Goal: Task Accomplishment & Management: Manage account settings

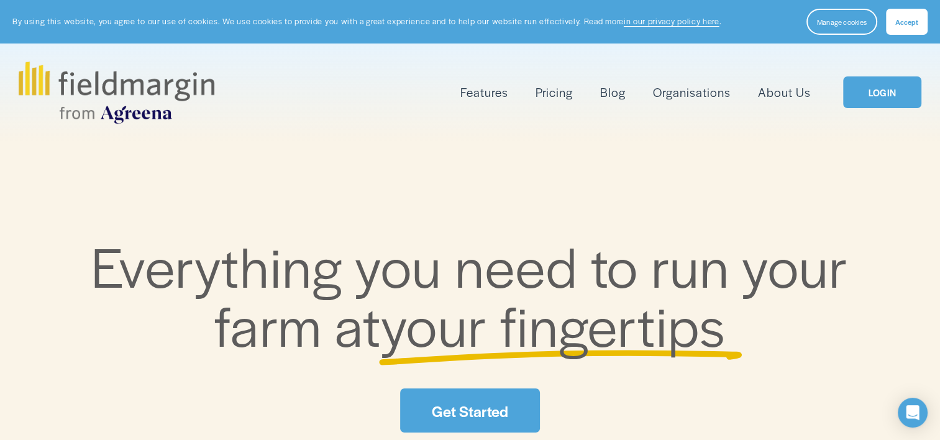
click at [877, 95] on link "LOGIN" at bounding box center [882, 92] width 78 height 32
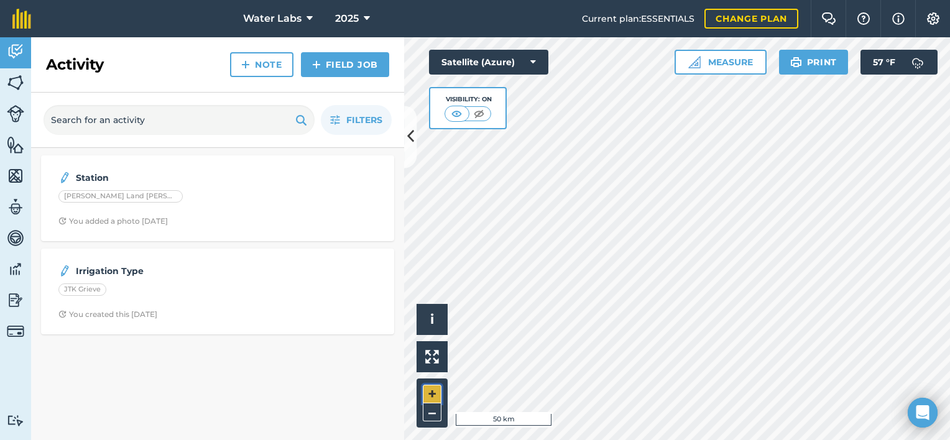
click at [433, 388] on button "+" at bounding box center [432, 394] width 19 height 19
click at [426, 390] on button "+" at bounding box center [432, 394] width 19 height 19
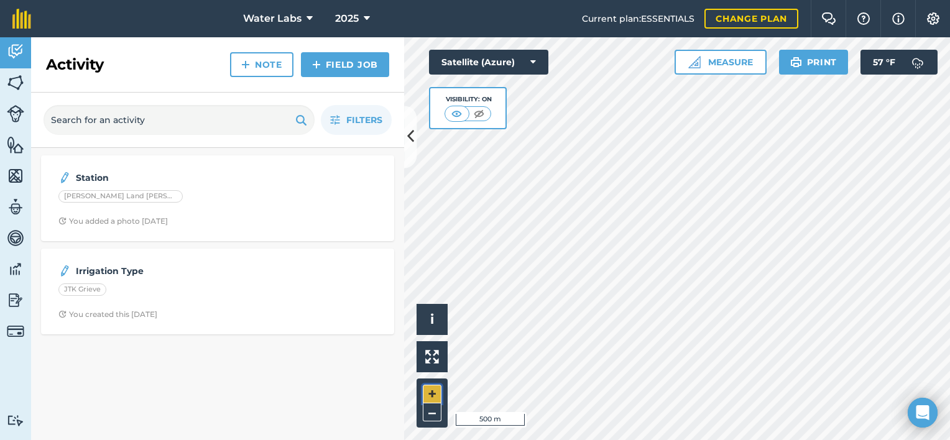
click at [433, 390] on button "+" at bounding box center [432, 394] width 19 height 19
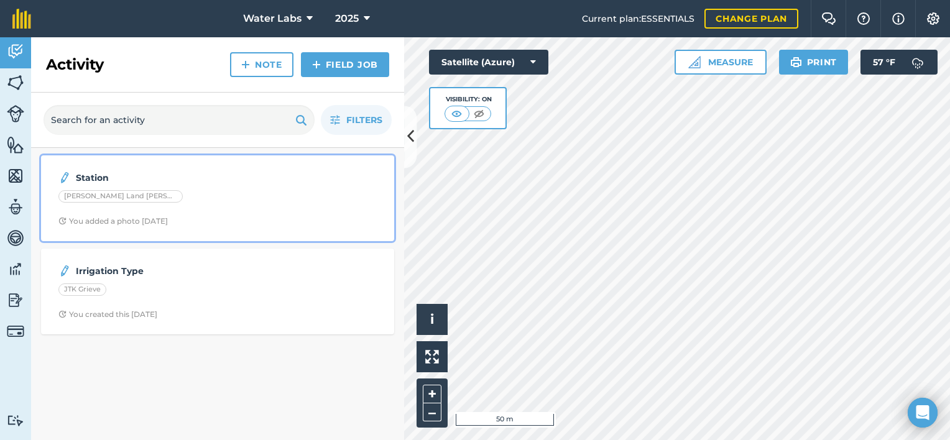
click at [216, 179] on strong "Station" at bounding box center [174, 178] width 197 height 14
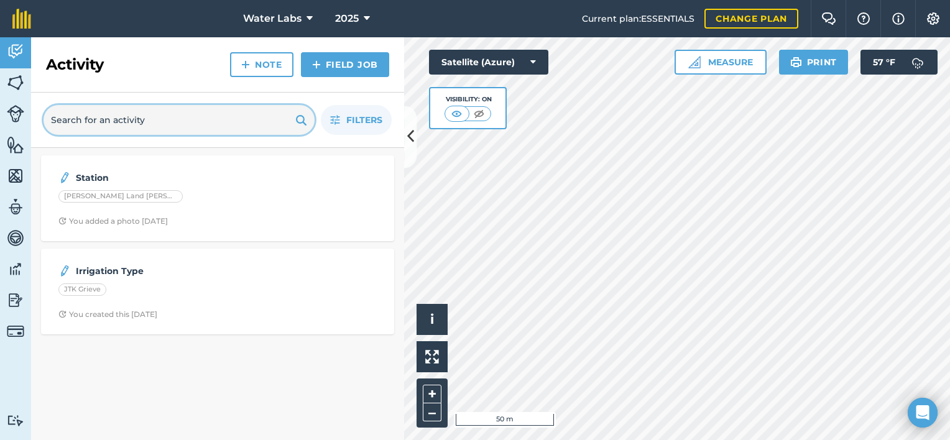
click at [127, 122] on input "text" at bounding box center [179, 120] width 271 height 30
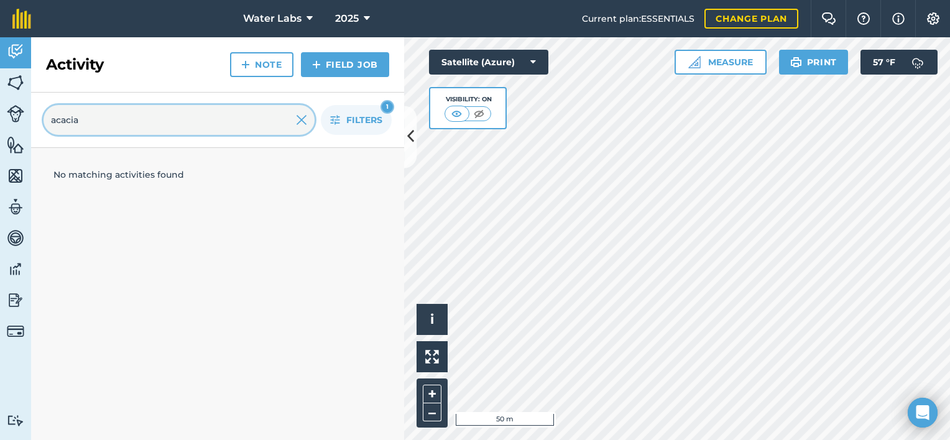
drag, startPoint x: 91, startPoint y: 122, endPoint x: 16, endPoint y: 116, distance: 75.4
click at [16, 116] on div "Activity Fields Livestock Features Maps Team Vehicles Data Reporting Billing Tu…" at bounding box center [475, 238] width 950 height 403
type input "station"
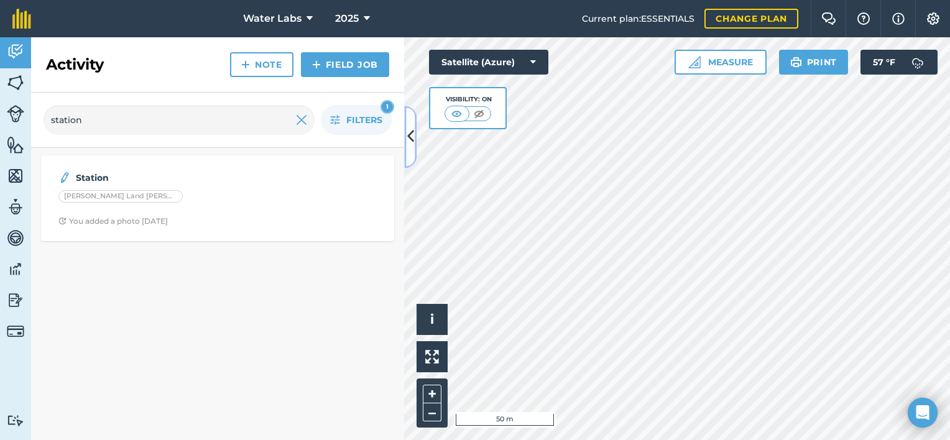
click at [407, 132] on icon at bounding box center [410, 137] width 7 height 22
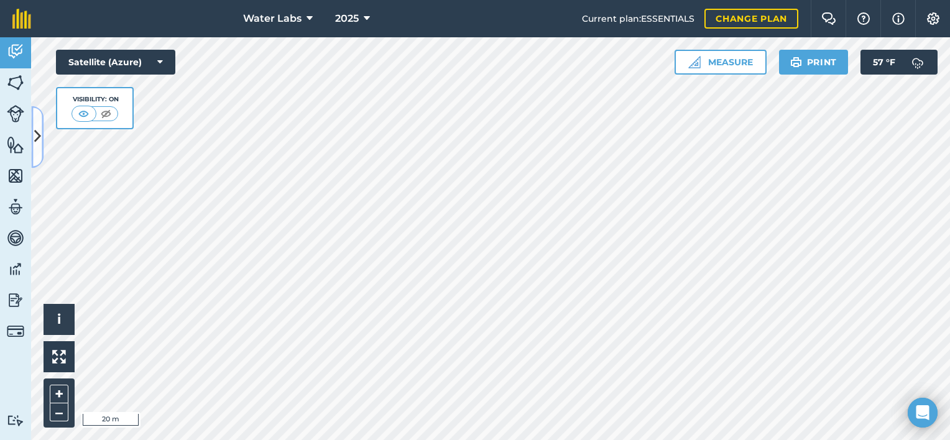
click at [39, 131] on icon at bounding box center [37, 137] width 7 height 22
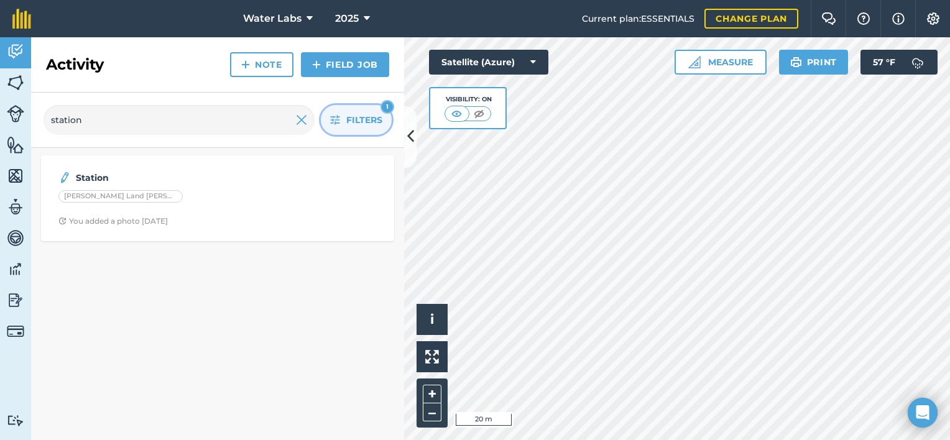
click at [360, 112] on button "Filters 1" at bounding box center [356, 120] width 71 height 30
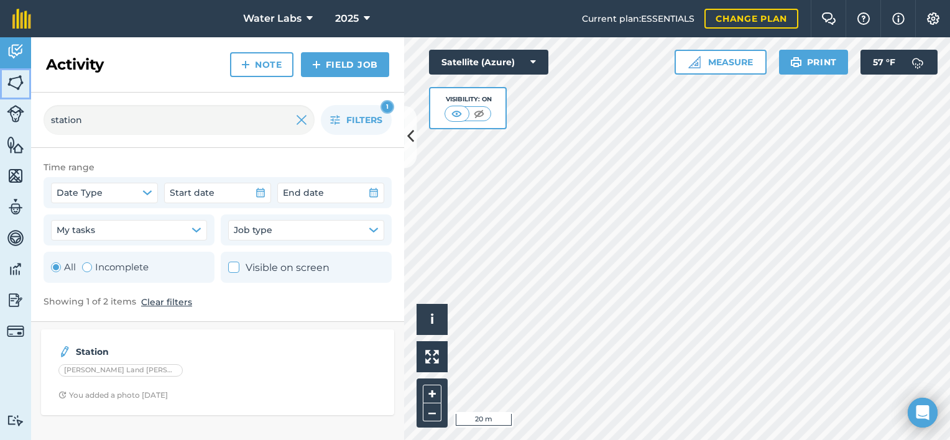
click at [7, 79] on img at bounding box center [15, 82] width 17 height 19
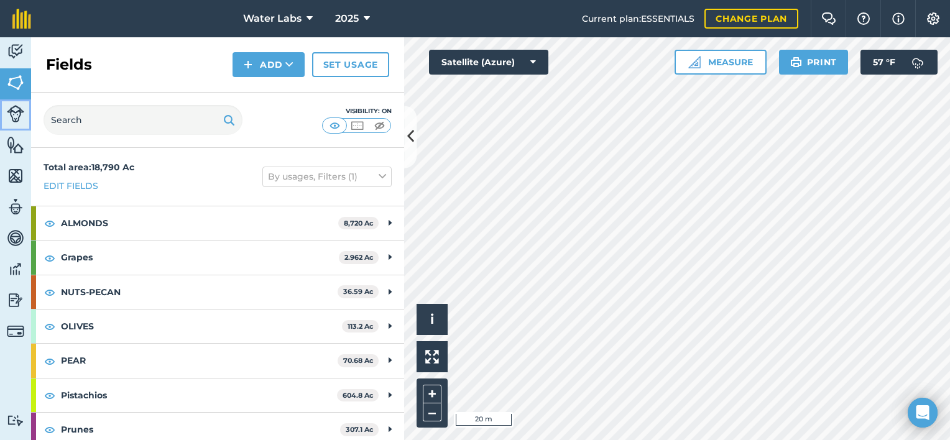
click at [11, 116] on img at bounding box center [15, 113] width 17 height 17
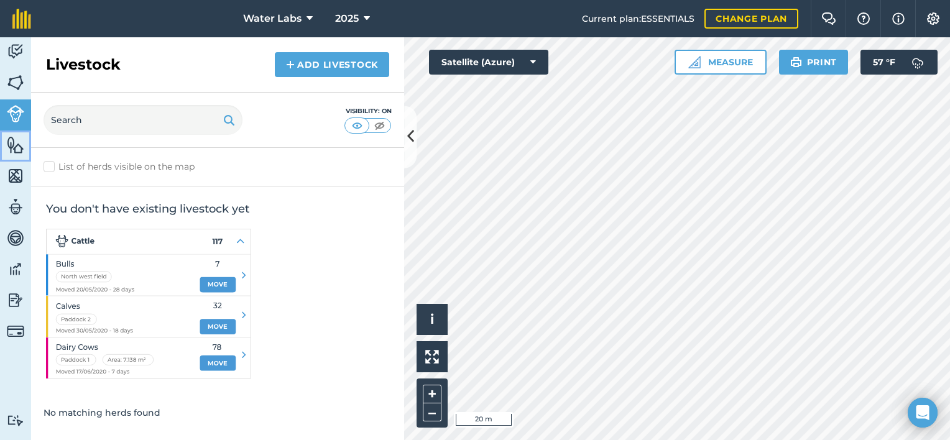
click at [12, 149] on img at bounding box center [15, 144] width 17 height 19
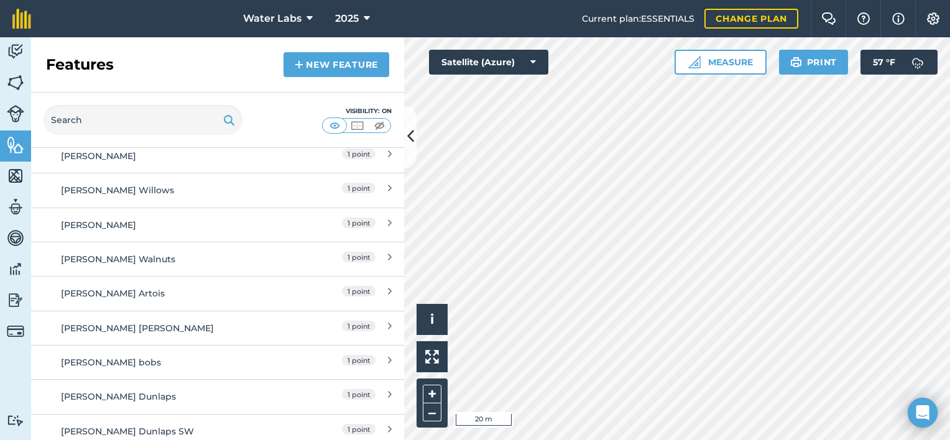
scroll to position [1725, 0]
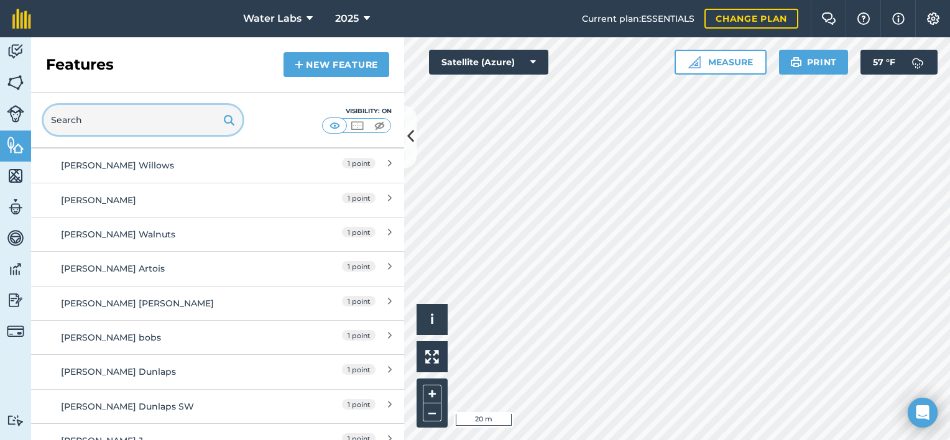
click at [83, 119] on input "text" at bounding box center [143, 120] width 199 height 30
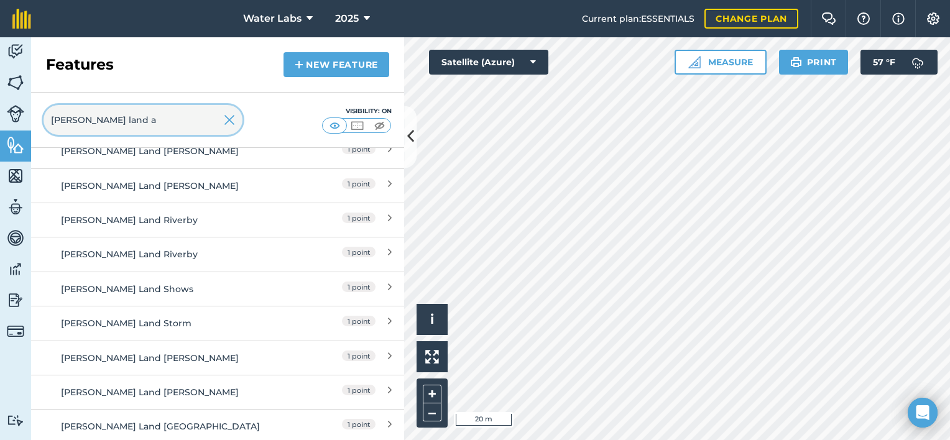
scroll to position [0, 0]
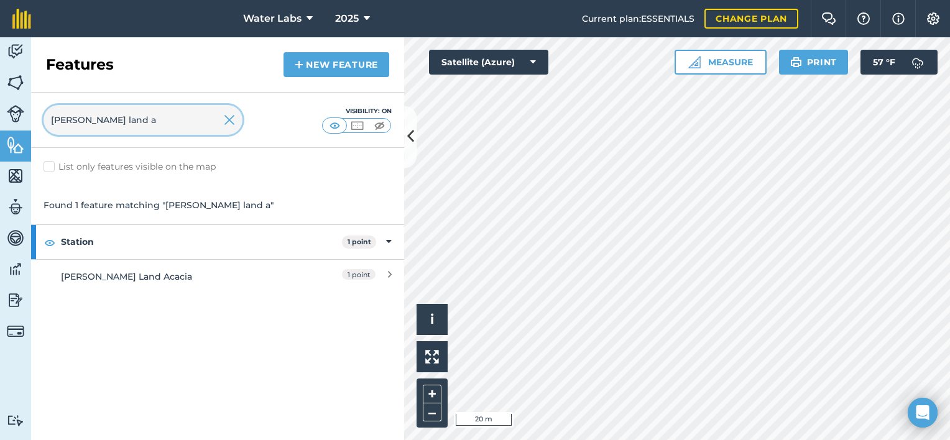
type input "sutter land a"
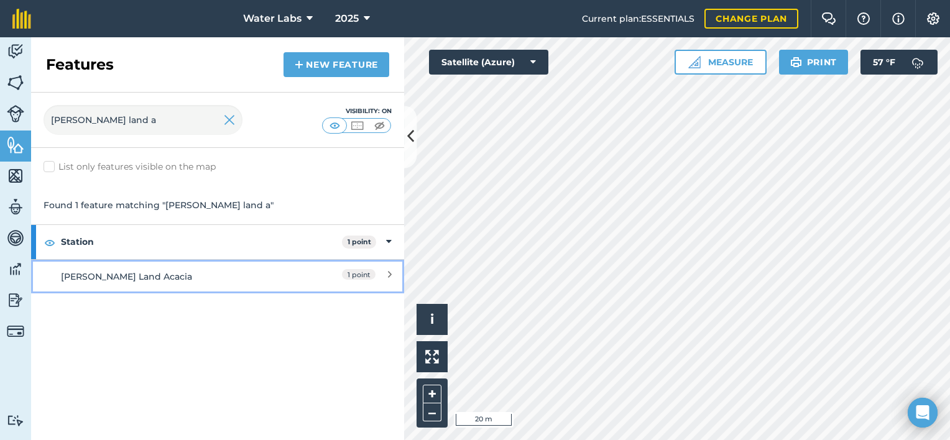
click at [385, 274] on div "1 point" at bounding box center [337, 277] width 110 height 14
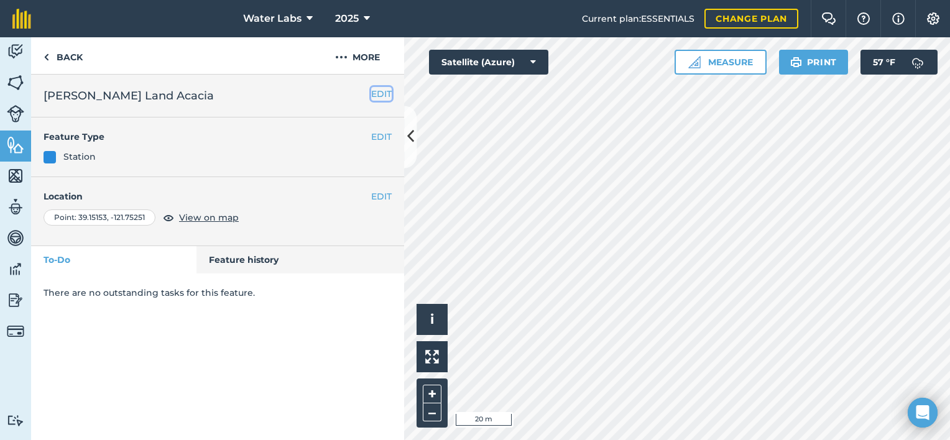
click at [378, 93] on button "EDIT" at bounding box center [381, 94] width 21 height 14
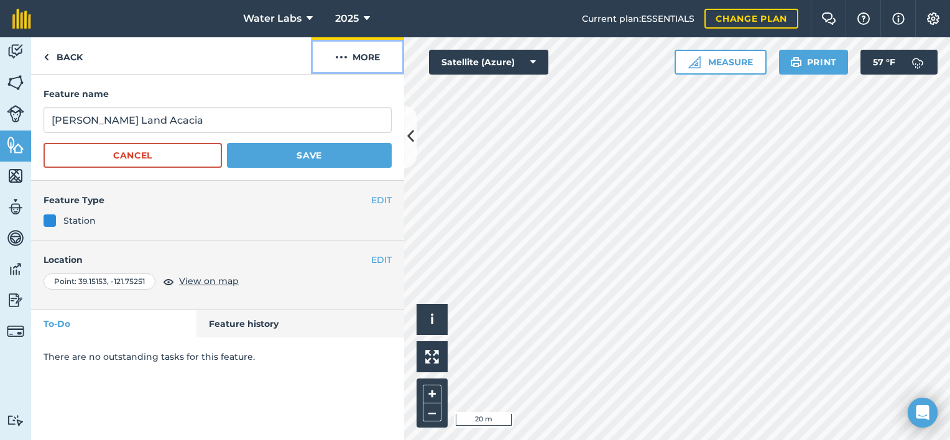
click at [343, 58] on img at bounding box center [341, 57] width 12 height 15
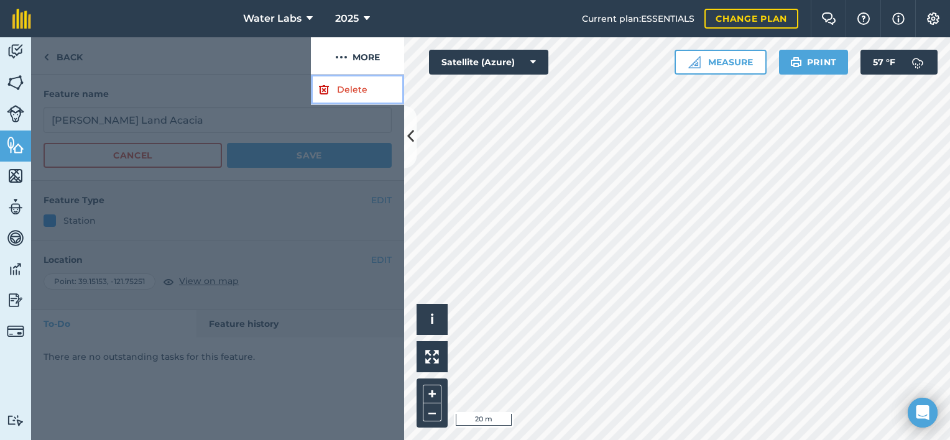
click at [334, 87] on link "Delete" at bounding box center [357, 90] width 93 height 30
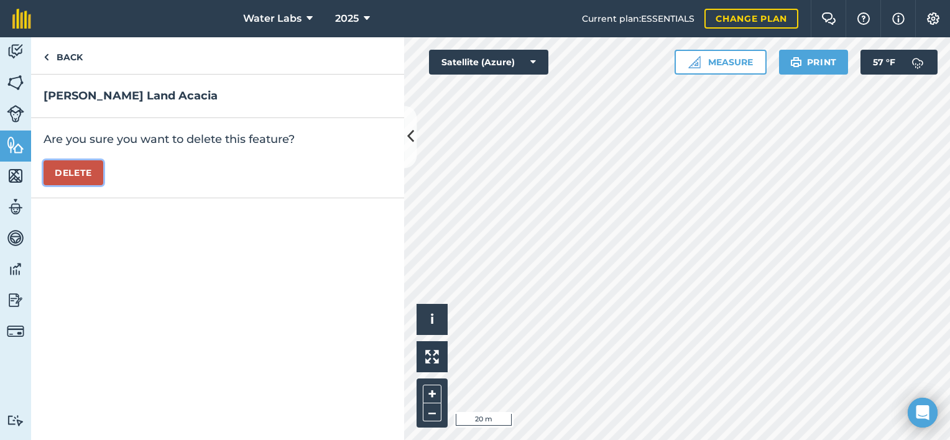
click at [80, 166] on button "Delete" at bounding box center [74, 172] width 60 height 25
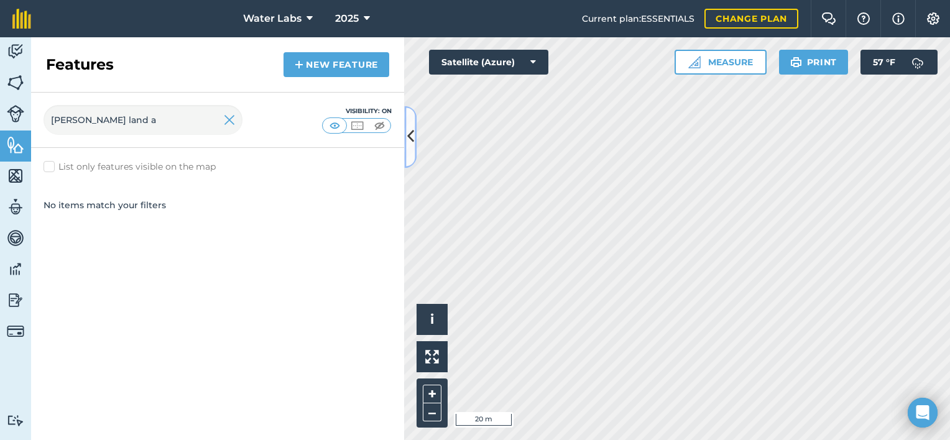
click at [415, 127] on button at bounding box center [410, 137] width 12 height 62
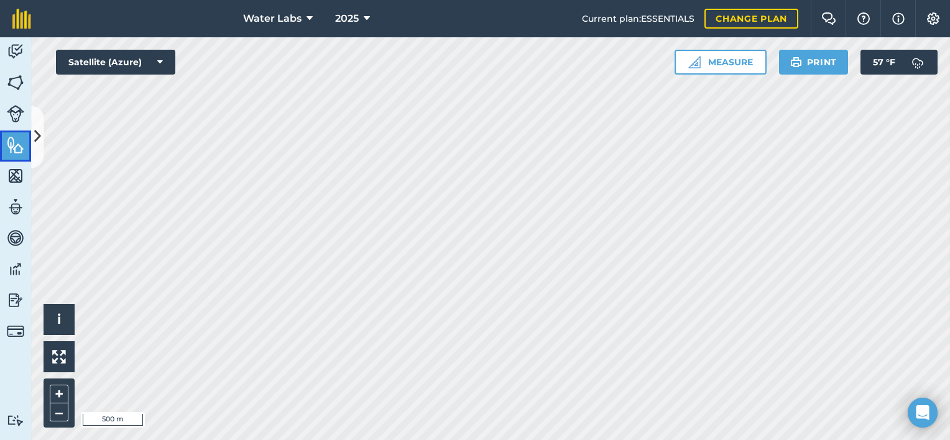
click at [12, 145] on img at bounding box center [15, 144] width 17 height 19
click at [34, 142] on icon at bounding box center [37, 137] width 7 height 22
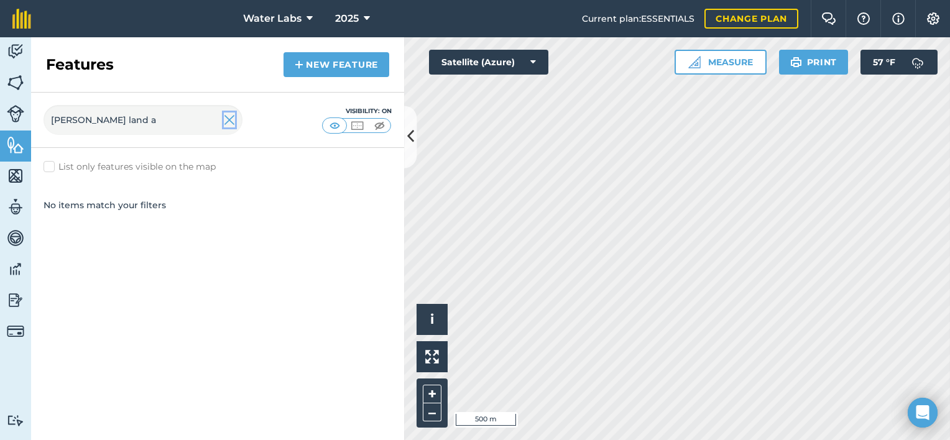
click at [231, 124] on img at bounding box center [229, 119] width 11 height 15
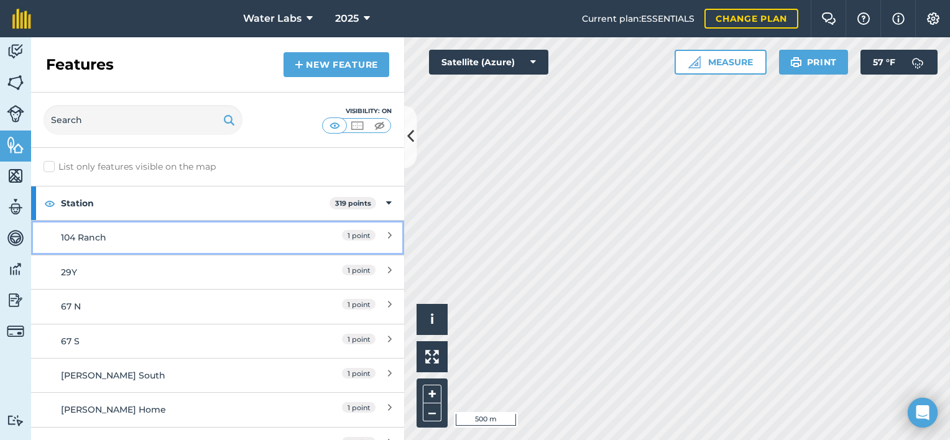
click at [122, 231] on div "104 Ranch" at bounding box center [171, 238] width 221 height 14
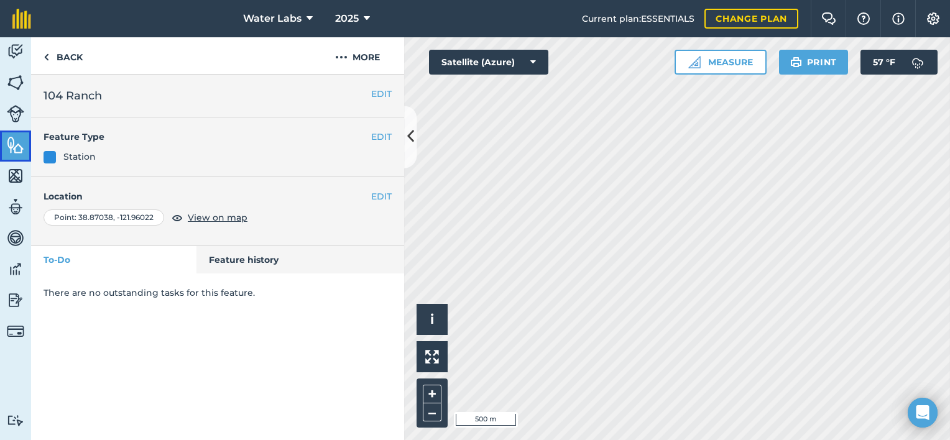
click at [14, 145] on img at bounding box center [15, 144] width 17 height 19
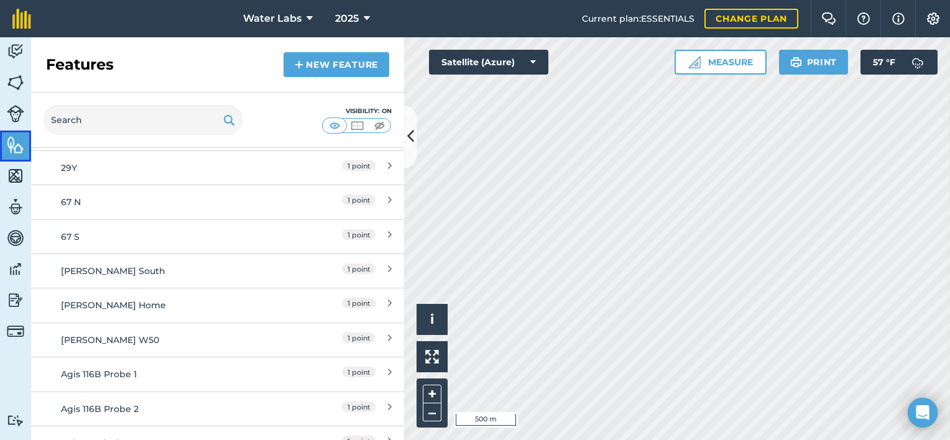
scroll to position [57, 0]
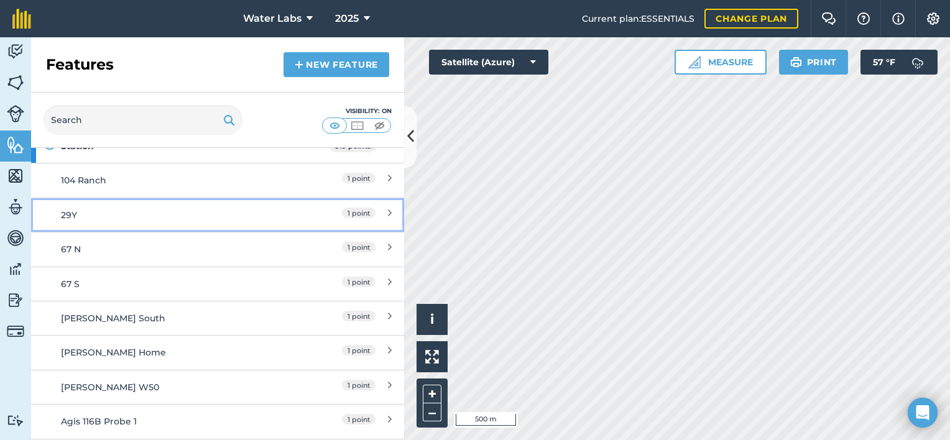
click at [83, 211] on div "29Y" at bounding box center [171, 215] width 221 height 14
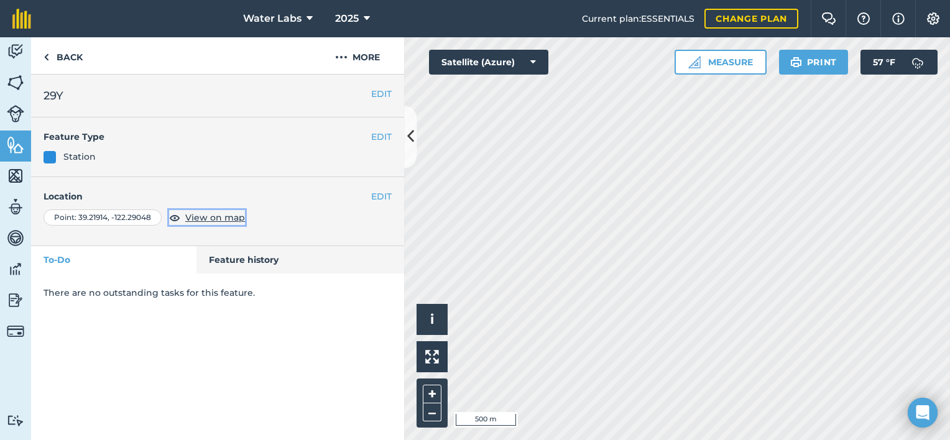
click at [214, 217] on span "View on map" at bounding box center [215, 218] width 60 height 14
click at [61, 56] on link "Back" at bounding box center [63, 55] width 64 height 37
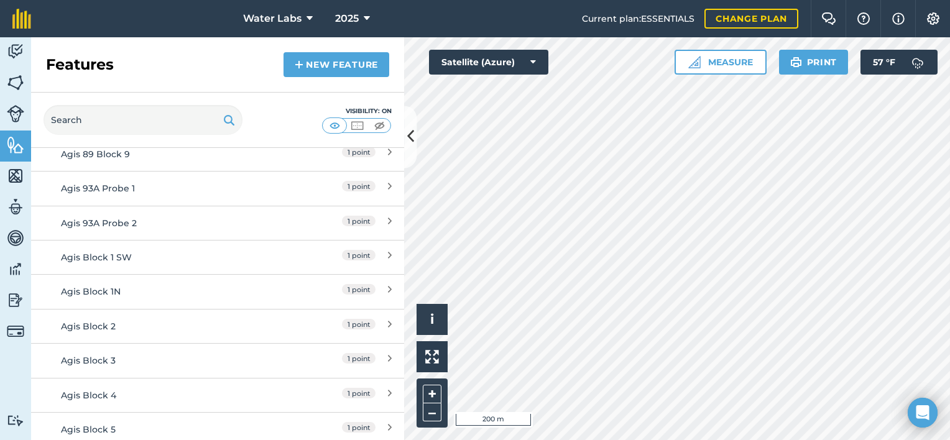
scroll to position [572, 0]
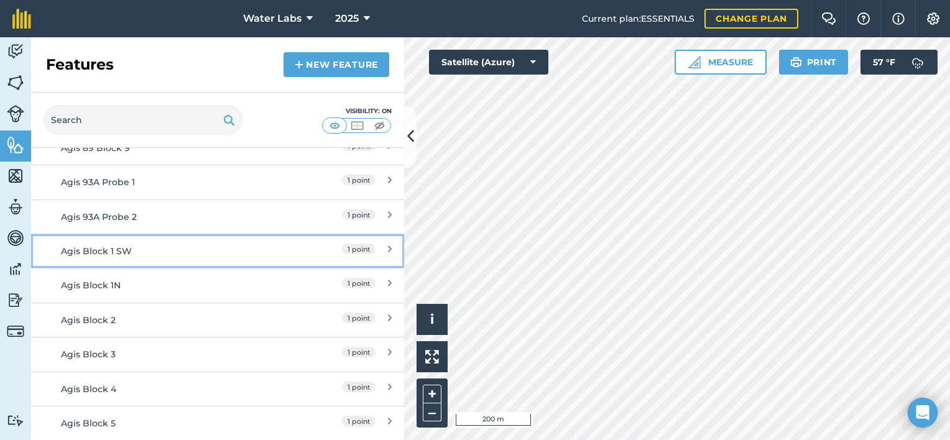
click at [113, 260] on link "Agis Block 1 SW 1 point" at bounding box center [217, 251] width 373 height 34
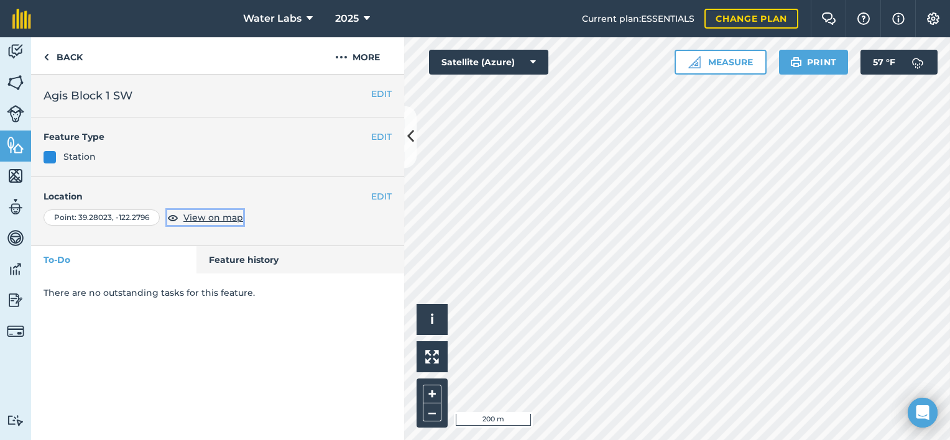
click at [208, 215] on span "View on map" at bounding box center [213, 218] width 60 height 14
click at [62, 42] on link "Back" at bounding box center [63, 55] width 64 height 37
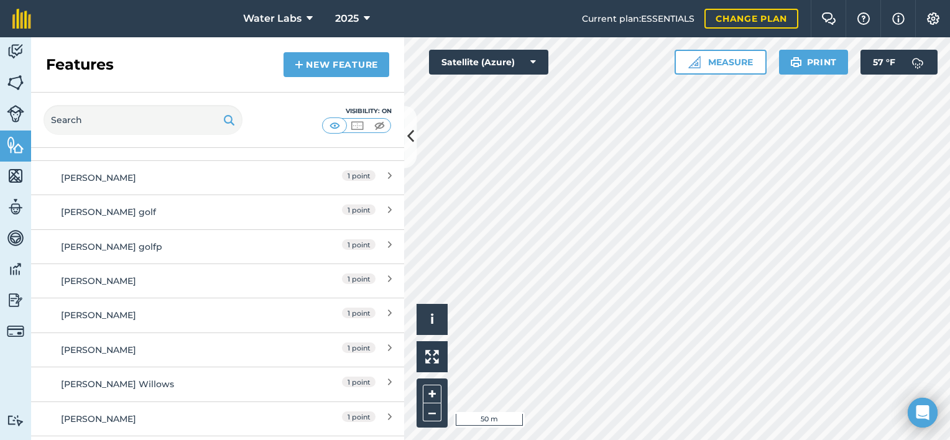
scroll to position [1543, 0]
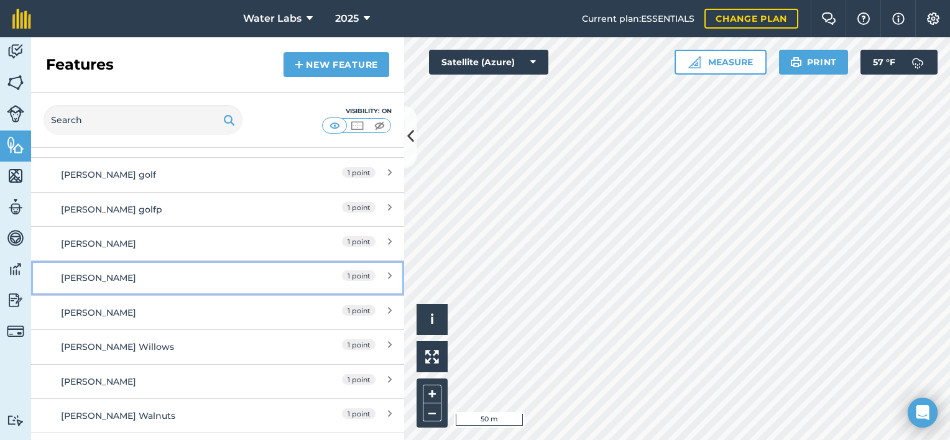
click at [144, 271] on div "Cain" at bounding box center [171, 278] width 221 height 14
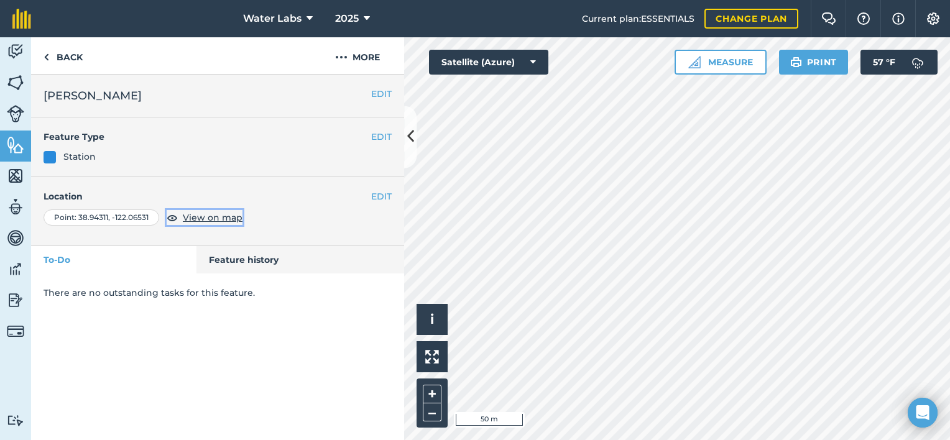
click at [221, 213] on span "View on map" at bounding box center [213, 218] width 60 height 14
click at [65, 61] on link "Back" at bounding box center [63, 55] width 64 height 37
click at [63, 52] on link "Back" at bounding box center [63, 55] width 64 height 37
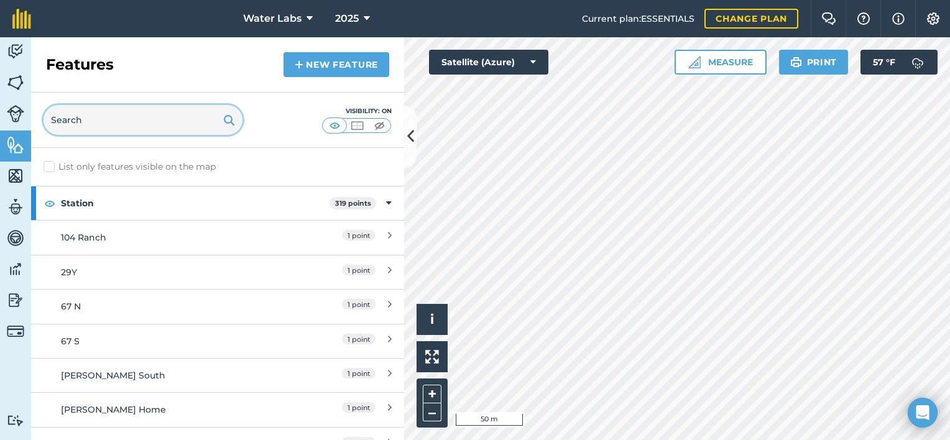
click at [114, 122] on input "text" at bounding box center [143, 120] width 199 height 30
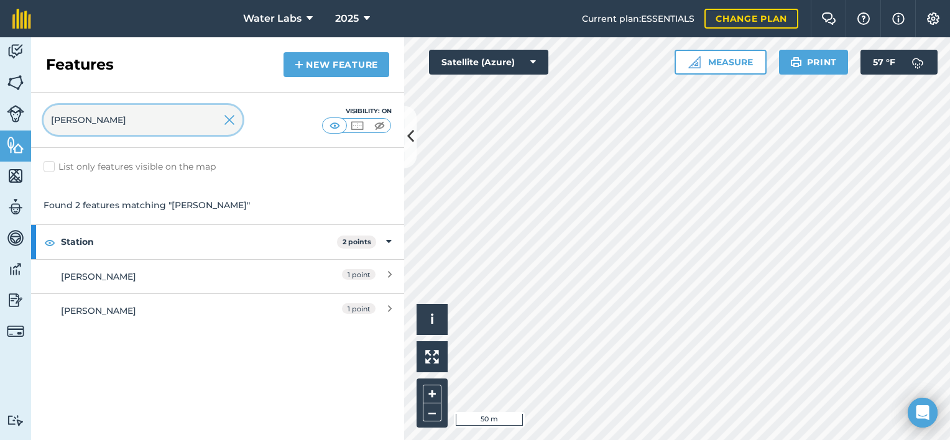
type input "cain"
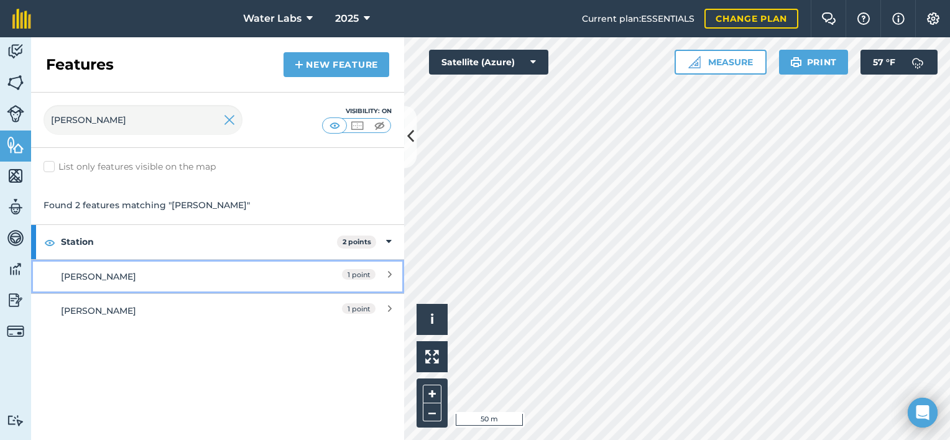
click at [154, 270] on div "Cain" at bounding box center [171, 277] width 221 height 14
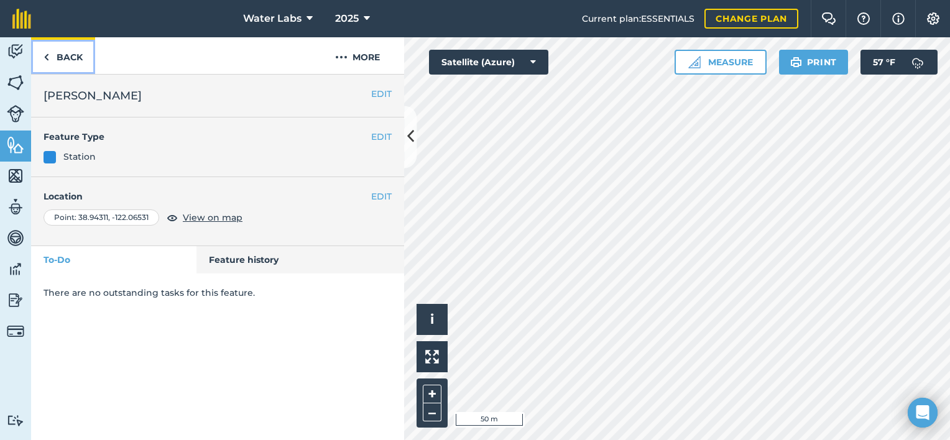
click at [55, 53] on link "Back" at bounding box center [63, 55] width 64 height 37
click at [52, 61] on link "Back" at bounding box center [63, 55] width 64 height 37
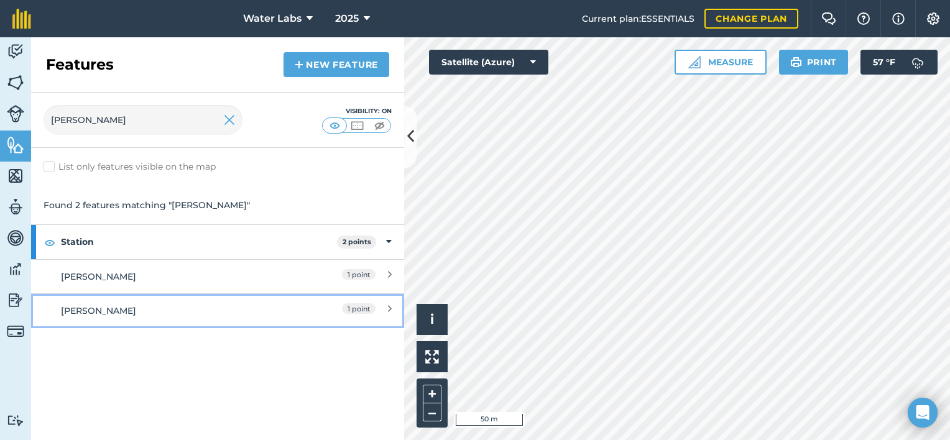
click at [209, 304] on div "Cain" at bounding box center [171, 311] width 221 height 14
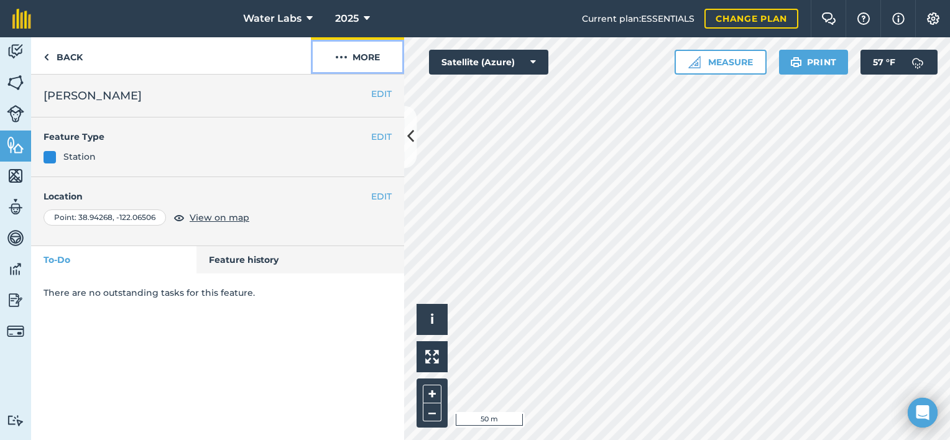
click at [357, 56] on button "More" at bounding box center [357, 55] width 93 height 37
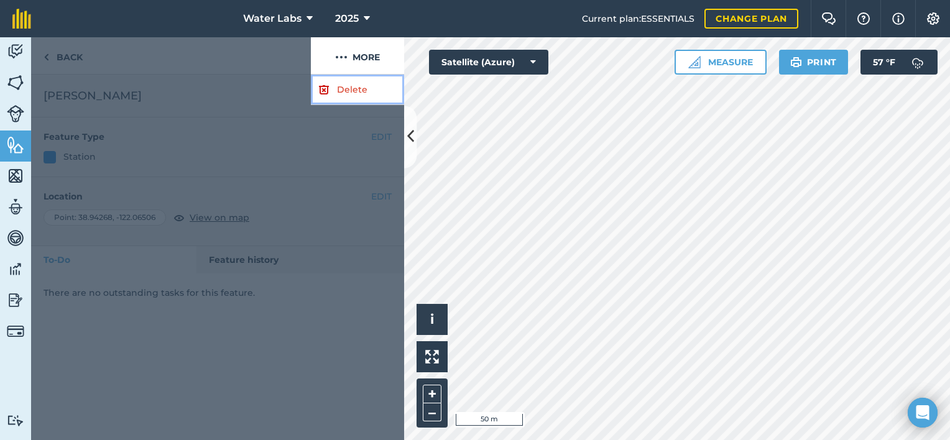
click at [336, 90] on link "Delete" at bounding box center [357, 90] width 93 height 30
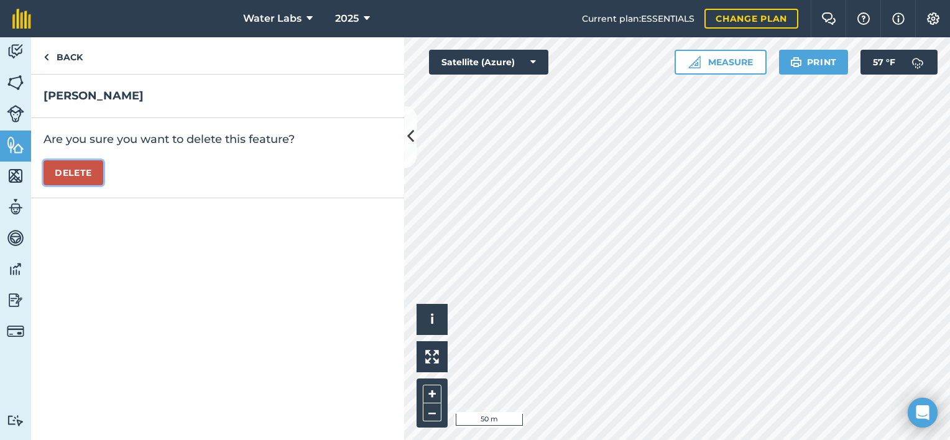
click at [72, 170] on button "Delete" at bounding box center [74, 172] width 60 height 25
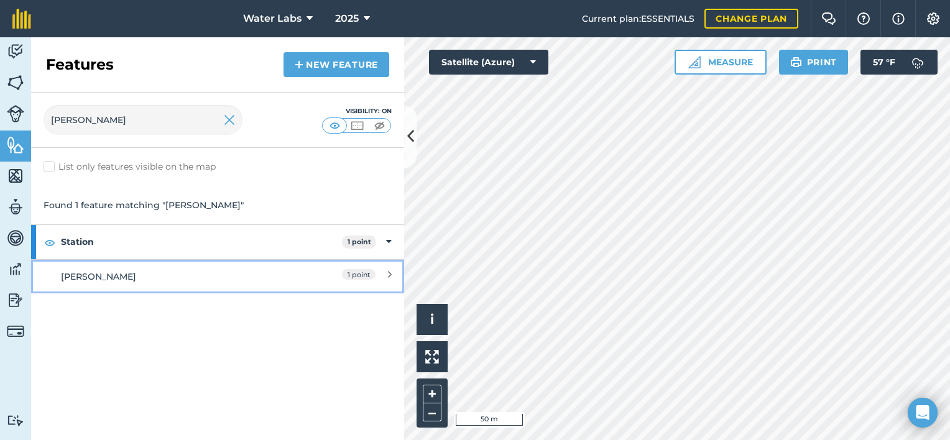
click at [388, 273] on icon at bounding box center [390, 277] width 4 height 14
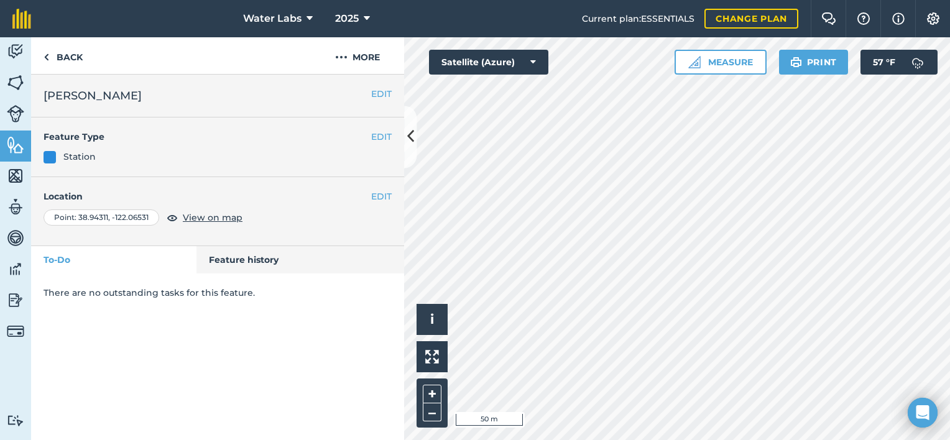
click at [370, 196] on h4 "Location" at bounding box center [218, 197] width 348 height 14
click at [380, 196] on button "EDIT" at bounding box center [381, 197] width 21 height 14
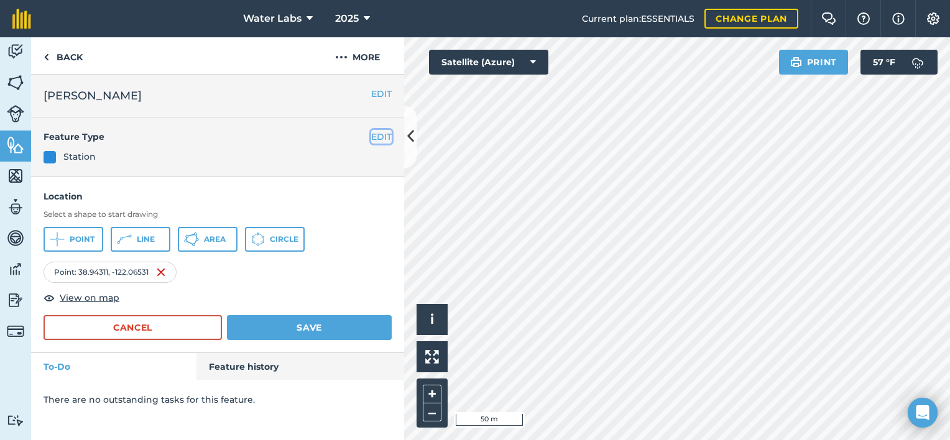
click at [385, 134] on button "EDIT" at bounding box center [381, 137] width 21 height 14
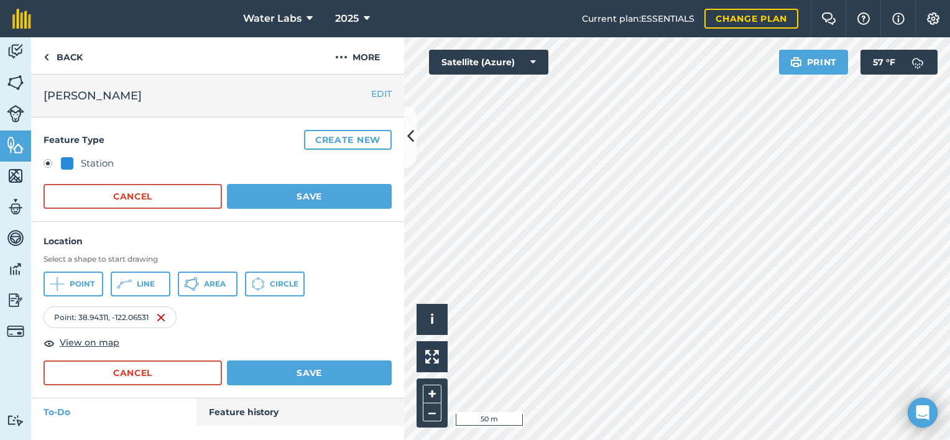
click at [97, 315] on div "Point : 38.94311 , -122.06531" at bounding box center [110, 316] width 133 height 21
click at [87, 338] on span "View on map" at bounding box center [90, 343] width 60 height 14
click at [373, 89] on button "EDIT" at bounding box center [381, 94] width 21 height 14
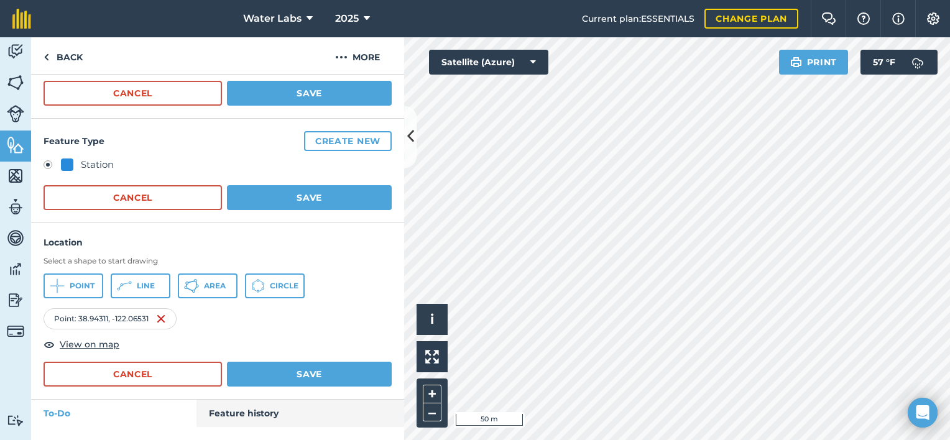
scroll to position [75, 0]
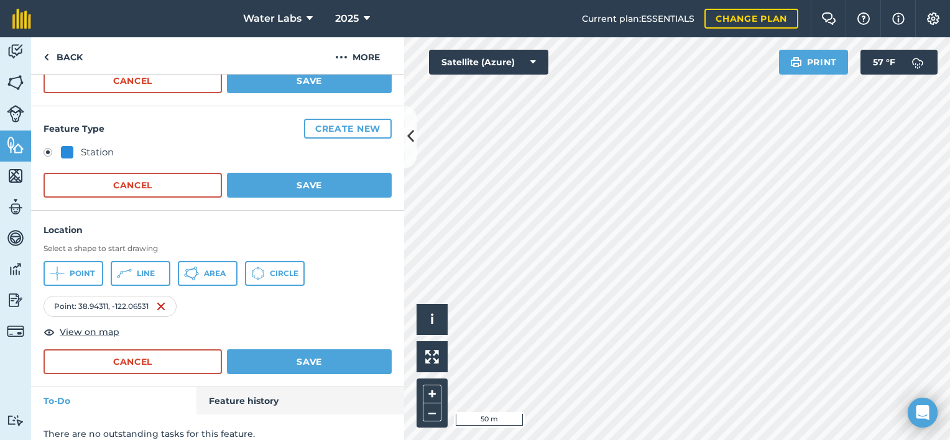
click at [126, 303] on div "Point : 38.94311 , -122.06531" at bounding box center [110, 306] width 133 height 21
click at [117, 302] on div "Point : 38.94311 , -122.06531" at bounding box center [110, 306] width 133 height 21
drag, startPoint x: 117, startPoint y: 302, endPoint x: 159, endPoint y: 306, distance: 42.4
click at [159, 306] on img at bounding box center [161, 306] width 10 height 15
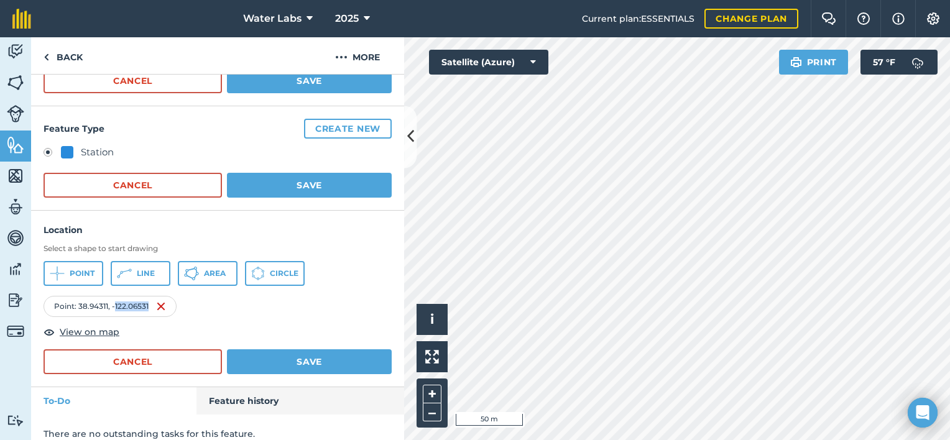
scroll to position [60, 0]
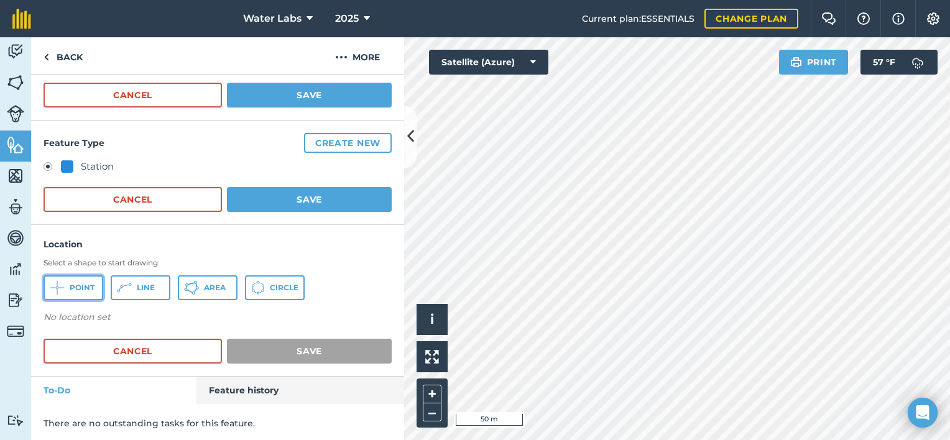
click at [75, 285] on span "Point" at bounding box center [82, 288] width 25 height 10
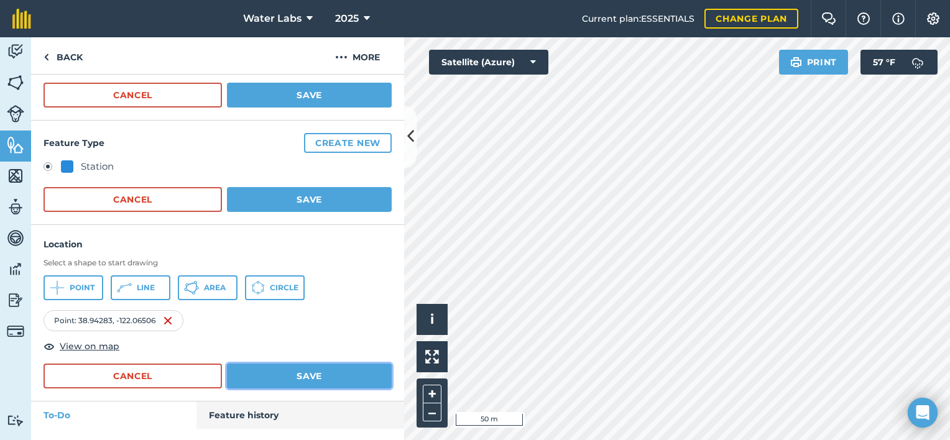
click at [260, 367] on button "Save" at bounding box center [309, 376] width 165 height 25
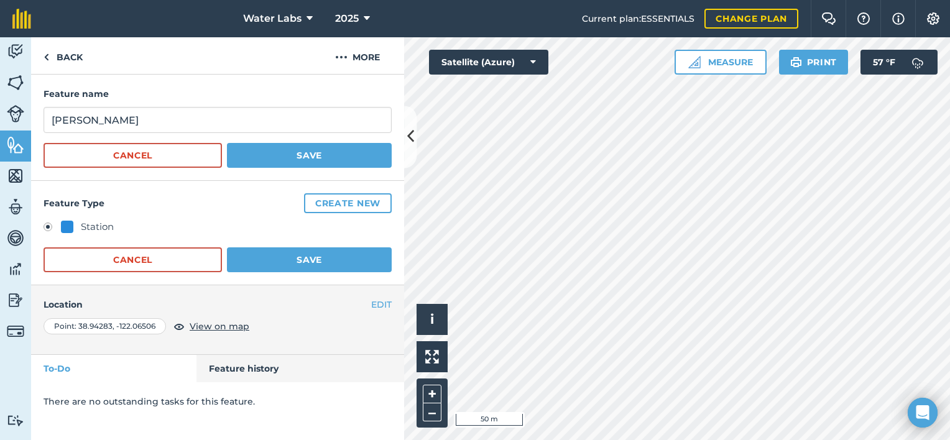
scroll to position [0, 0]
click at [277, 261] on button "Save" at bounding box center [309, 259] width 165 height 25
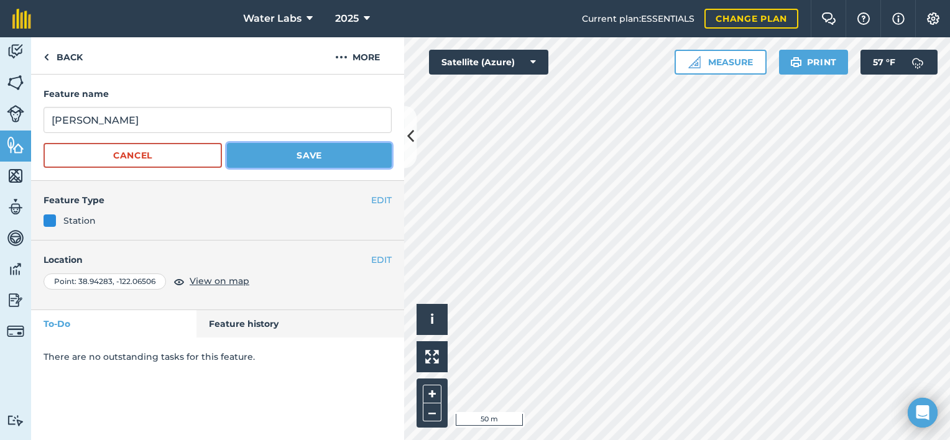
click at [293, 158] on button "Save" at bounding box center [309, 155] width 165 height 25
